Goal: Ask a question

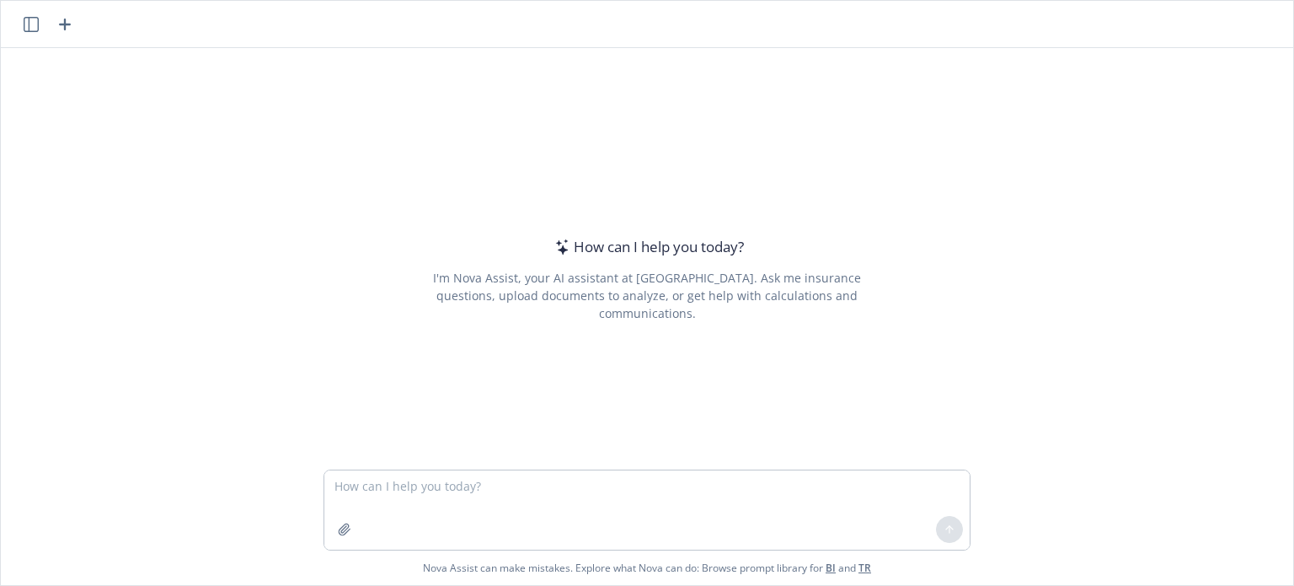
click at [372, 491] on textarea at bounding box center [647, 509] width 646 height 79
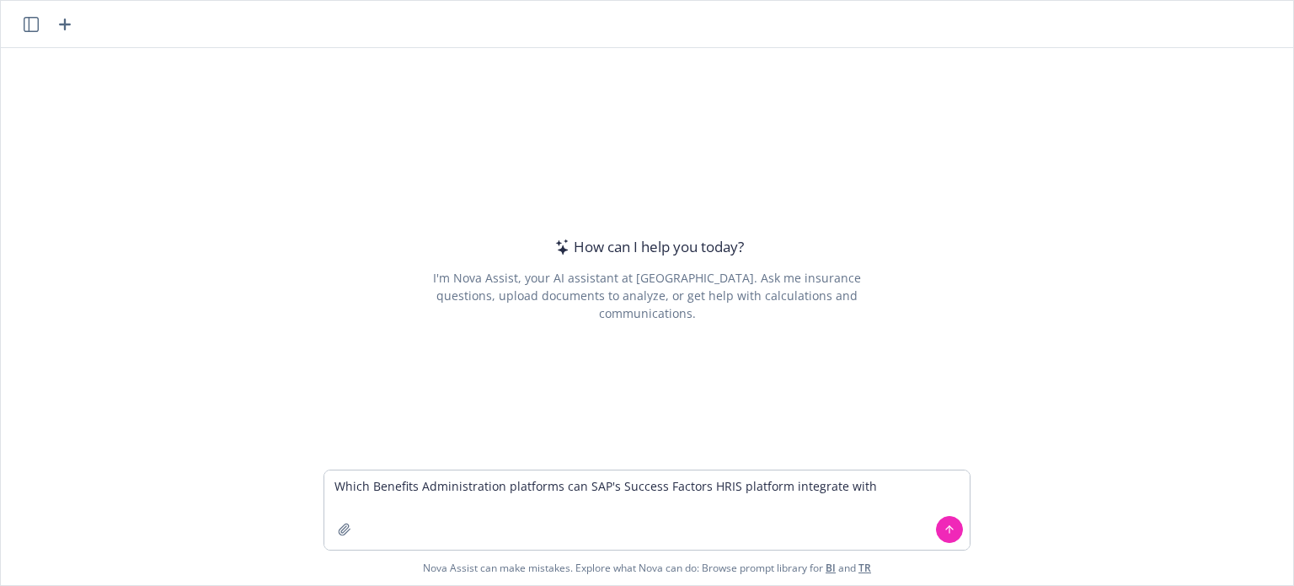
type textarea "Which Benefits Administration platforms can SAP's Success Factors HRIS platform…"
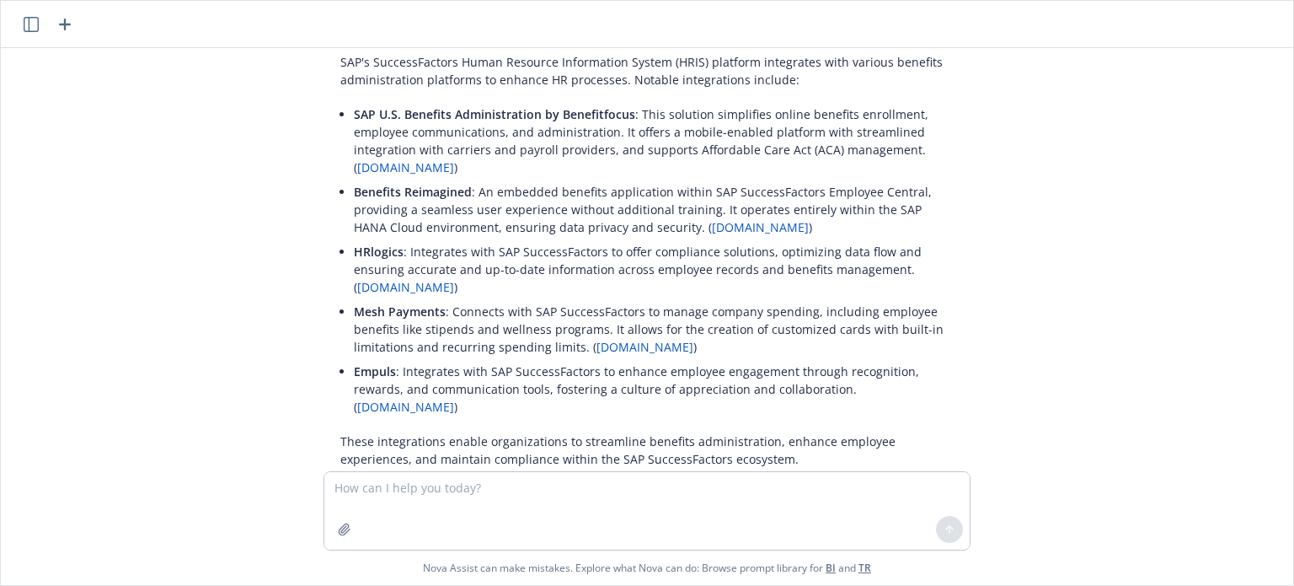
scroll to position [91, 0]
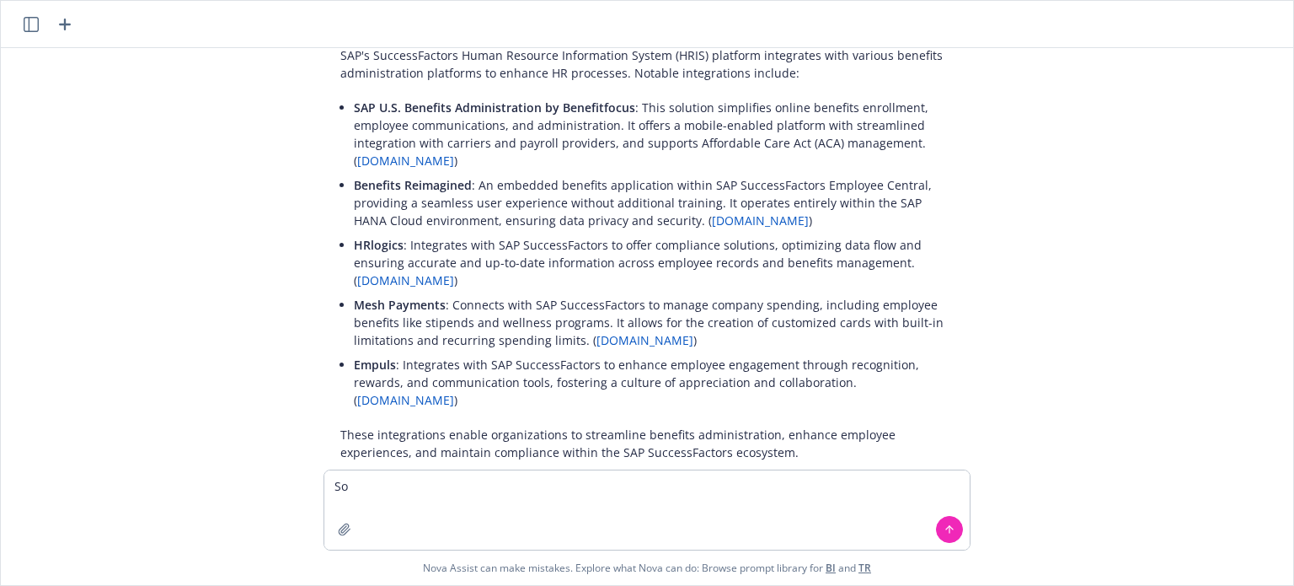
type textarea "S"
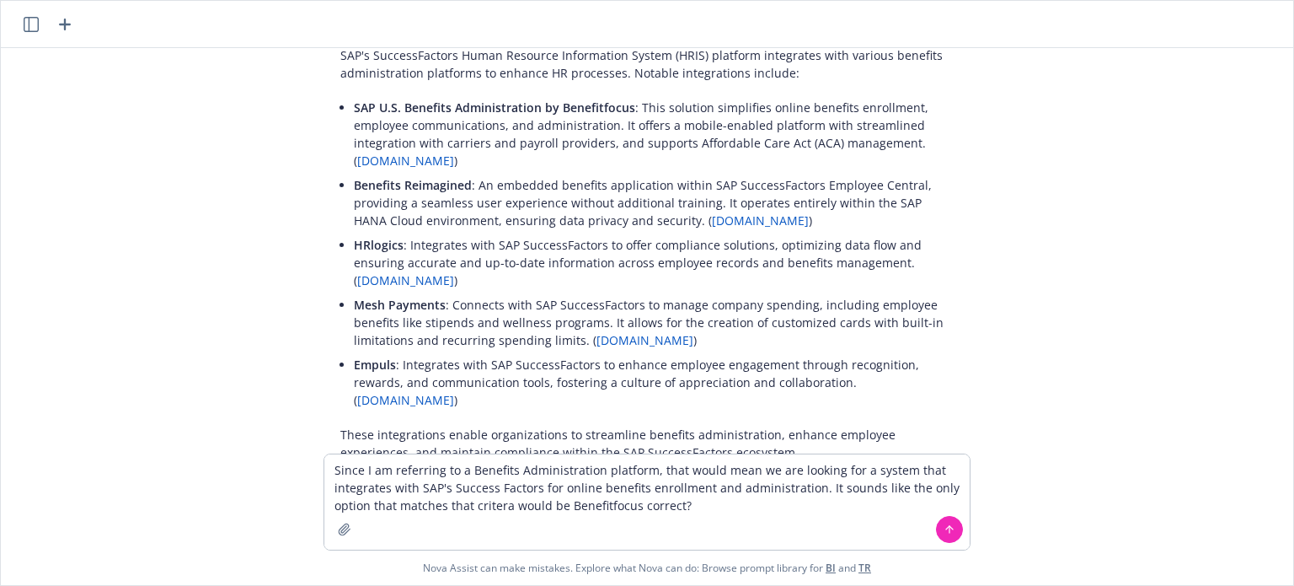
click at [496, 506] on textarea "Since I am referring to a Benefits Administration platform, that would mean we …" at bounding box center [647, 501] width 646 height 95
type textarea "Since I am referring to a Benefits Administration platform, that would mean we …"
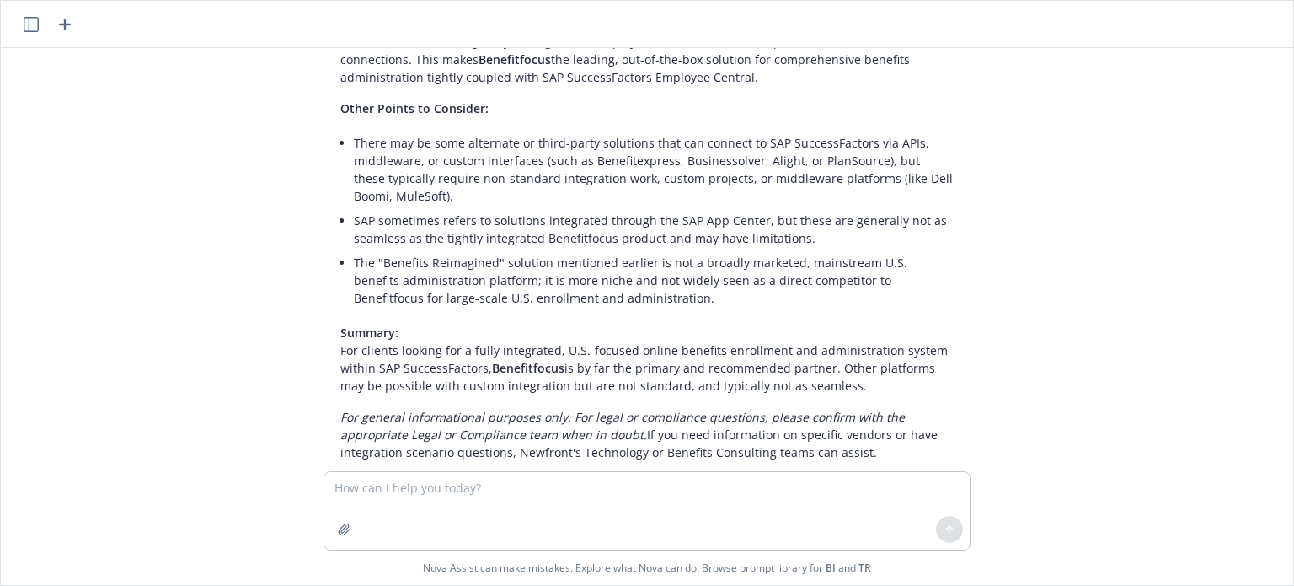
scroll to position [694, 0]
click at [598, 506] on textarea at bounding box center [647, 511] width 646 height 78
type textarea "What is Renew HR LLC?"
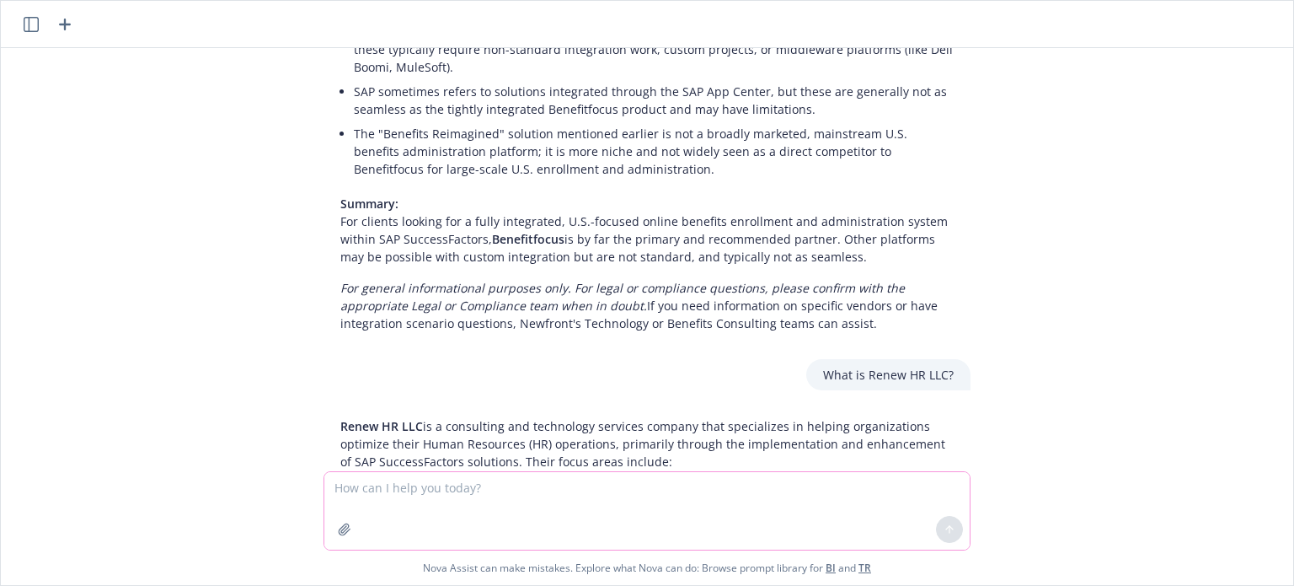
scroll to position [796, 0]
